Goal: Find contact information

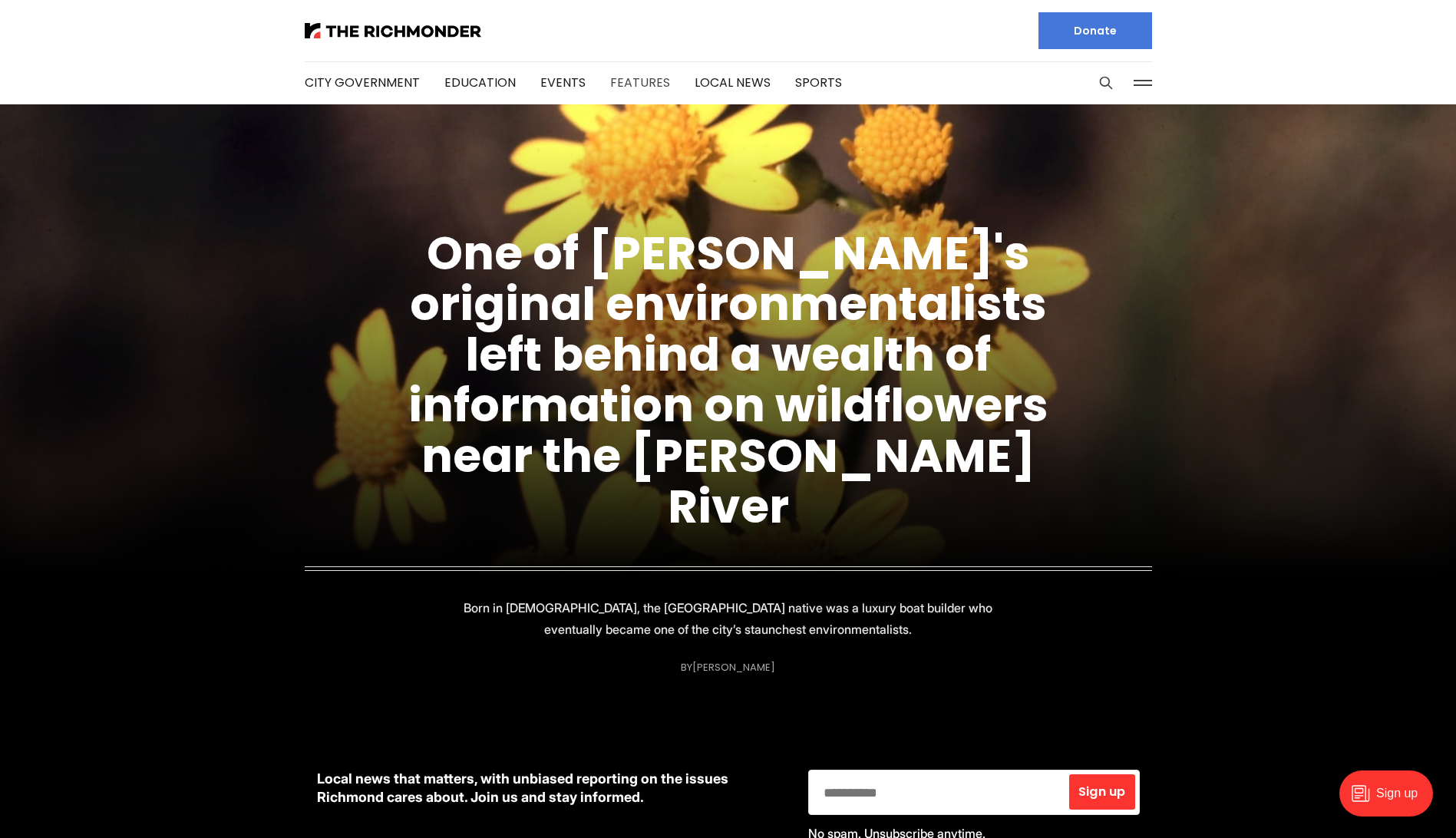
click at [623, 85] on link "Features" at bounding box center [640, 83] width 60 height 18
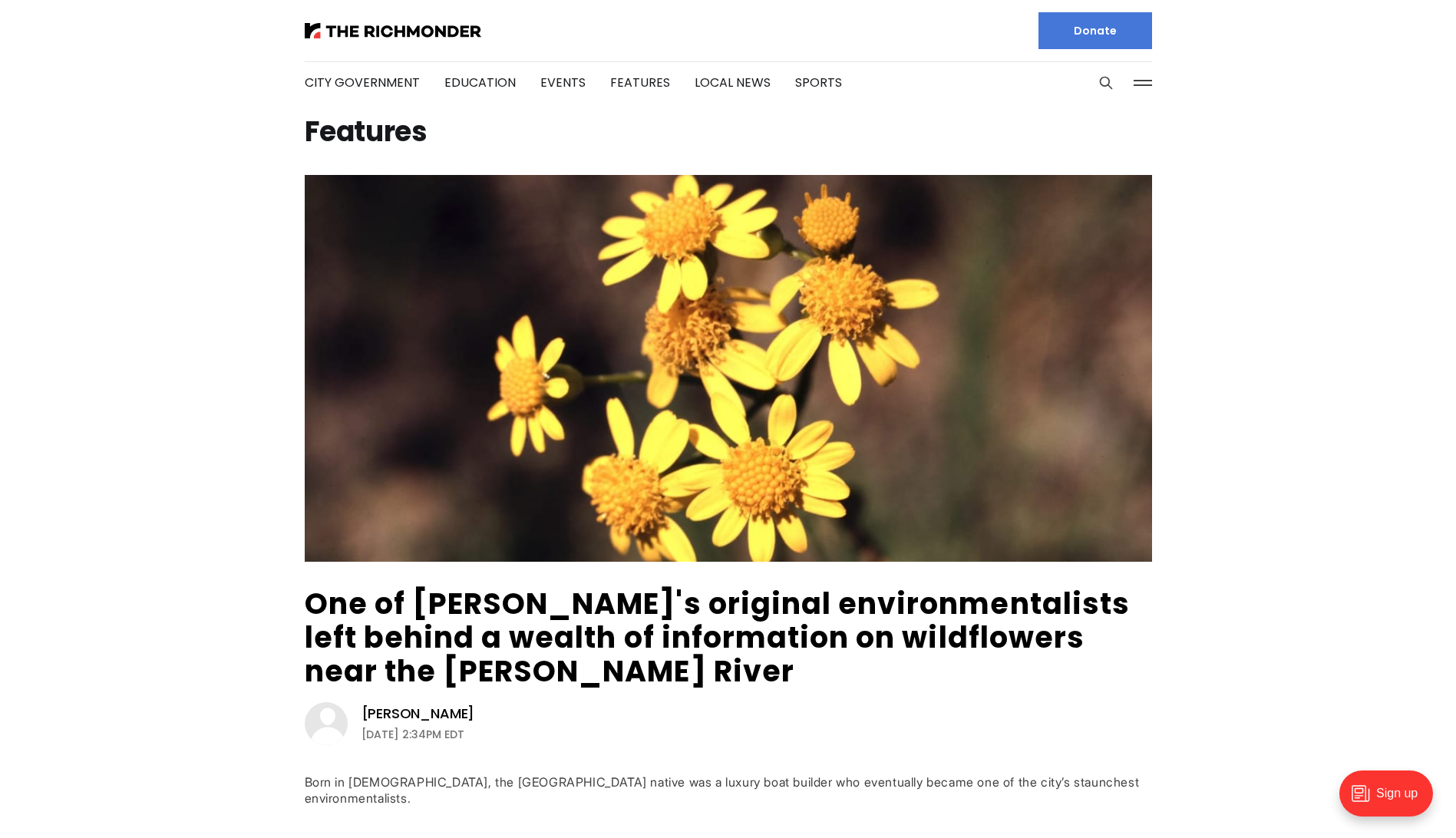
click at [1138, 84] on button at bounding box center [1144, 83] width 23 height 23
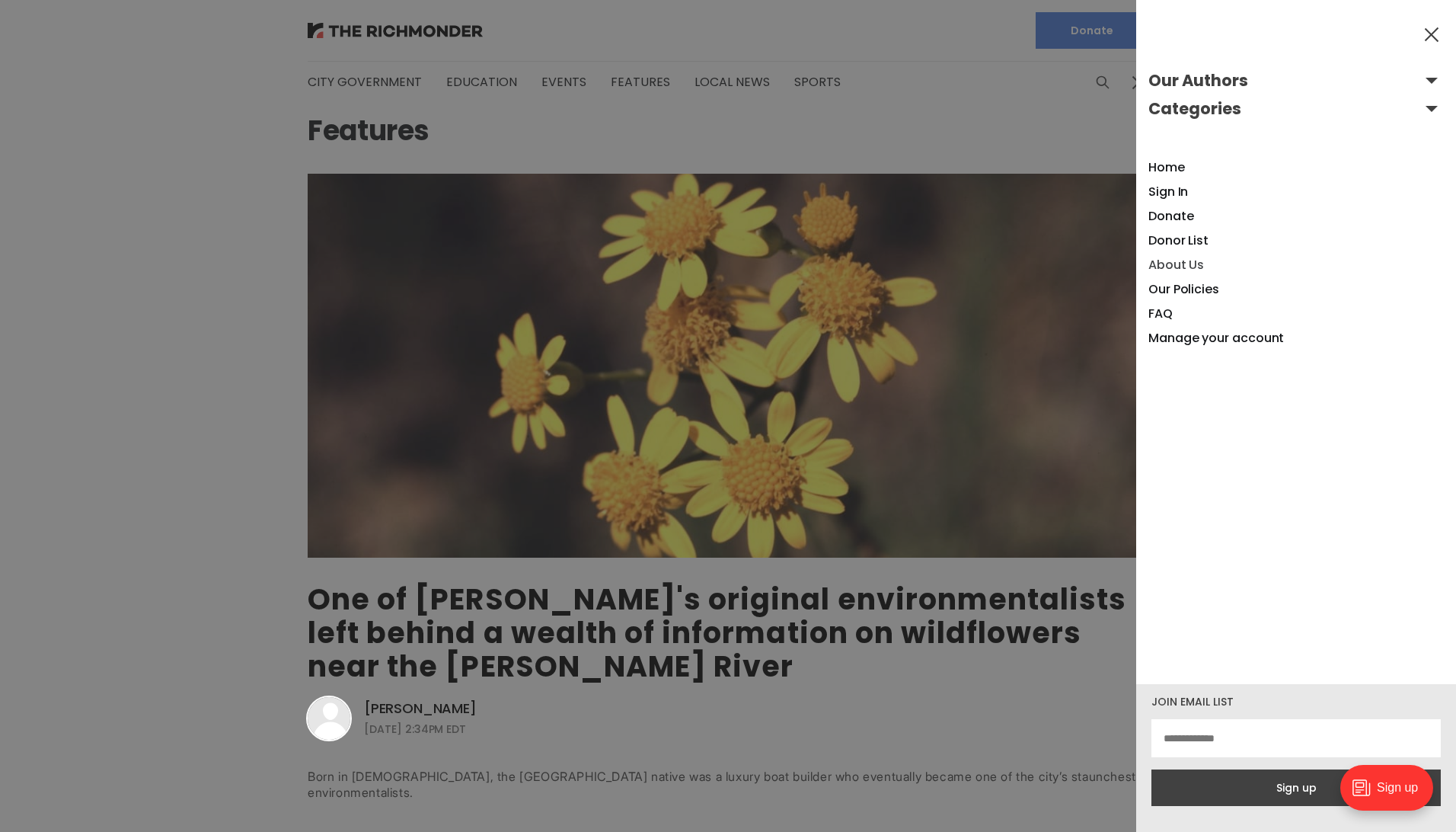
click at [1171, 262] on link "About Us" at bounding box center [1176, 265] width 56 height 18
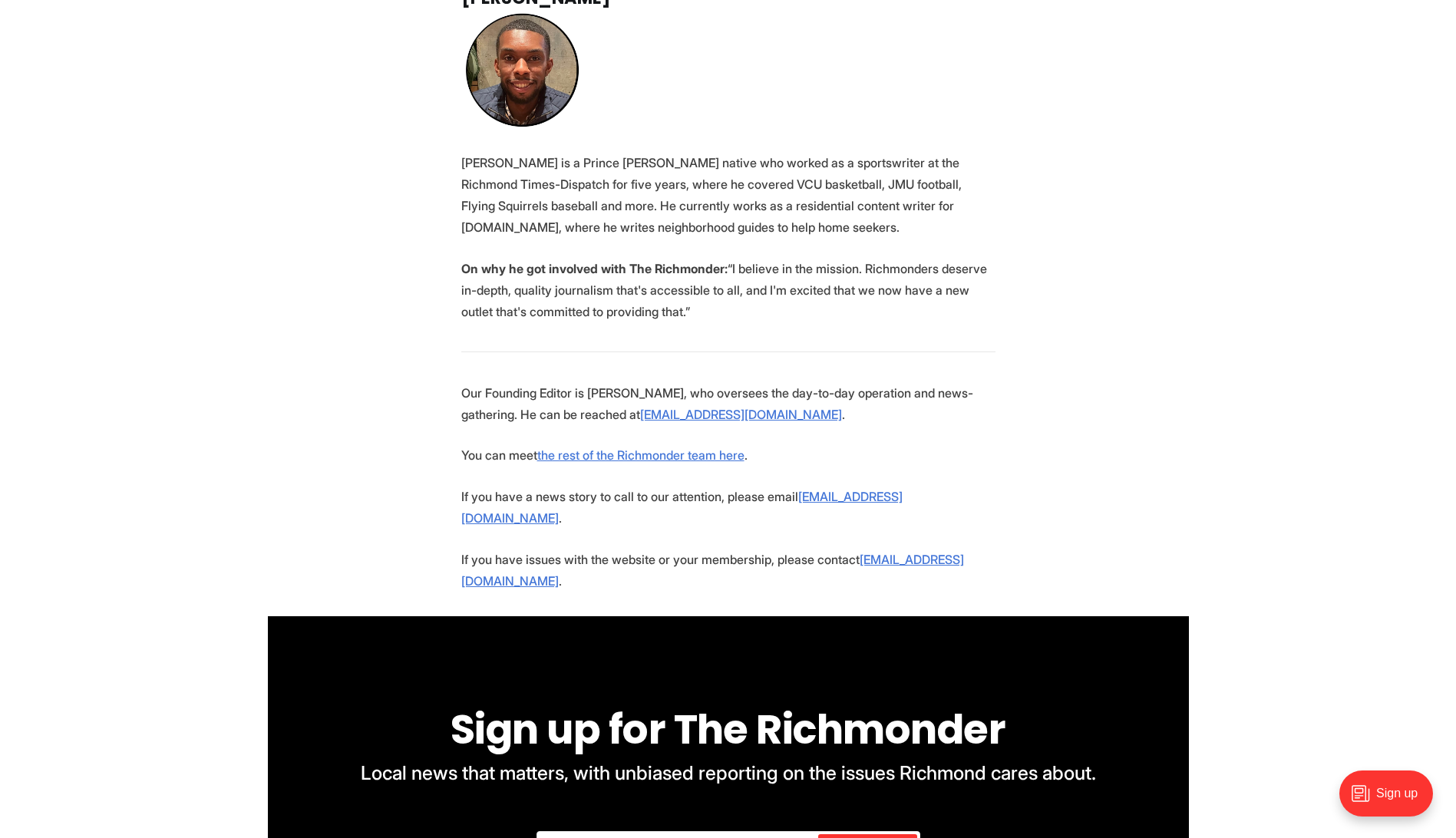
scroll to position [3070, 0]
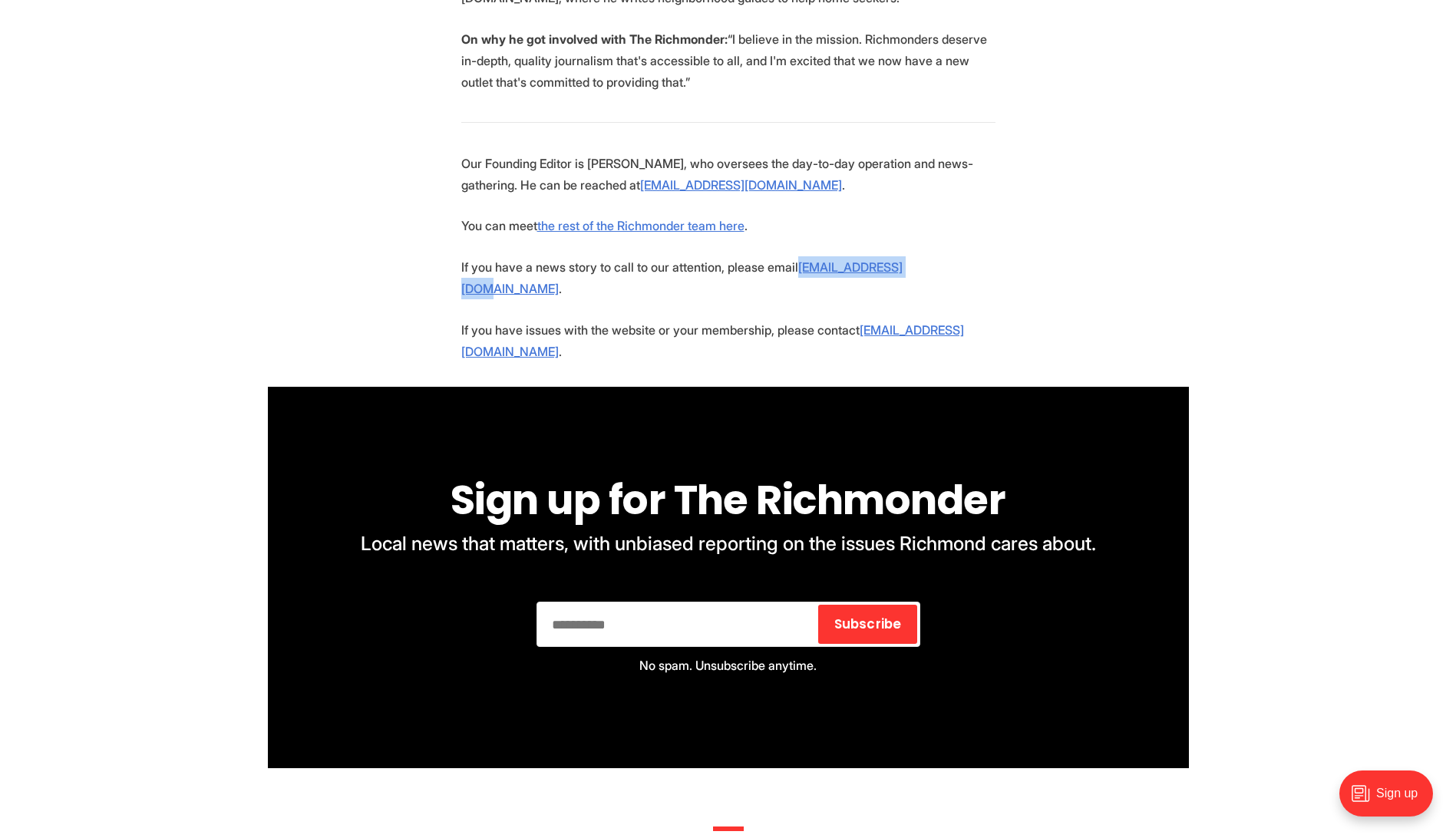
drag, startPoint x: 953, startPoint y: 338, endPoint x: 818, endPoint y: 334, distance: 135.1
click at [818, 299] on p "If you have a news story to call to our attention, please email [EMAIL_ADDRESS]…" at bounding box center [728, 278] width 534 height 43
copy u "[EMAIL_ADDRESS][DOMAIN_NAME]"
